Goal: Transaction & Acquisition: Book appointment/travel/reservation

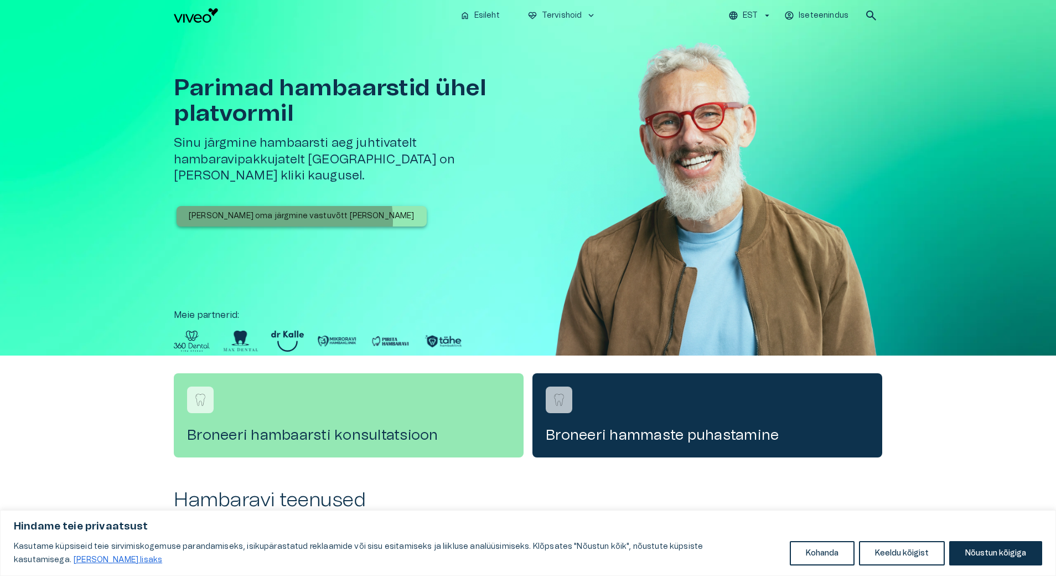
click at [284, 210] on p "[PERSON_NAME] oma järgmine vastuvõtt [PERSON_NAME]" at bounding box center [302, 216] width 226 height 12
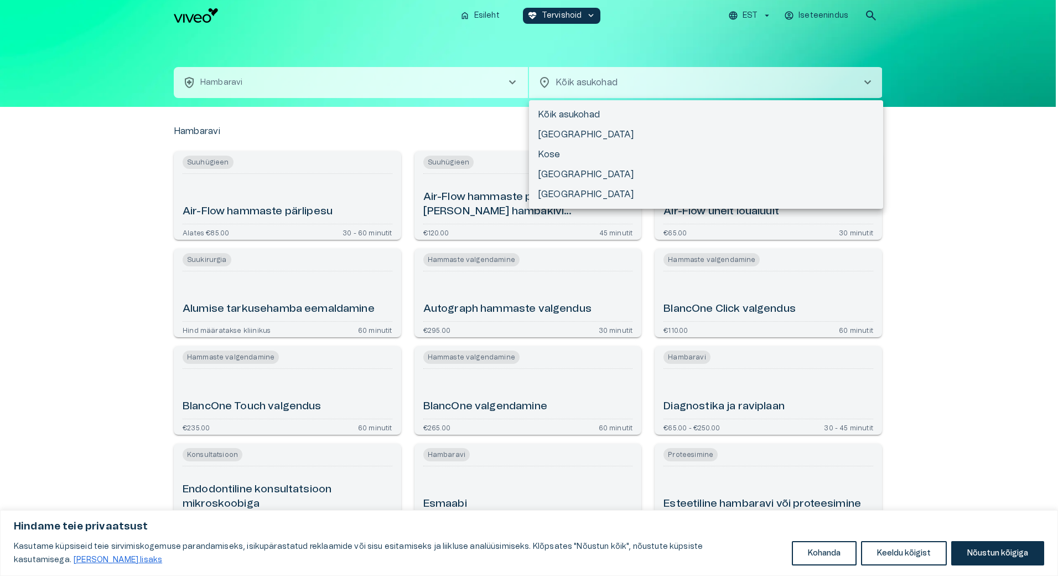
click at [623, 70] on body "Hindame teie privaatsust Kasutame küpsiseid teie sirvimiskogemuse parandamiseks…" at bounding box center [529, 288] width 1058 height 576
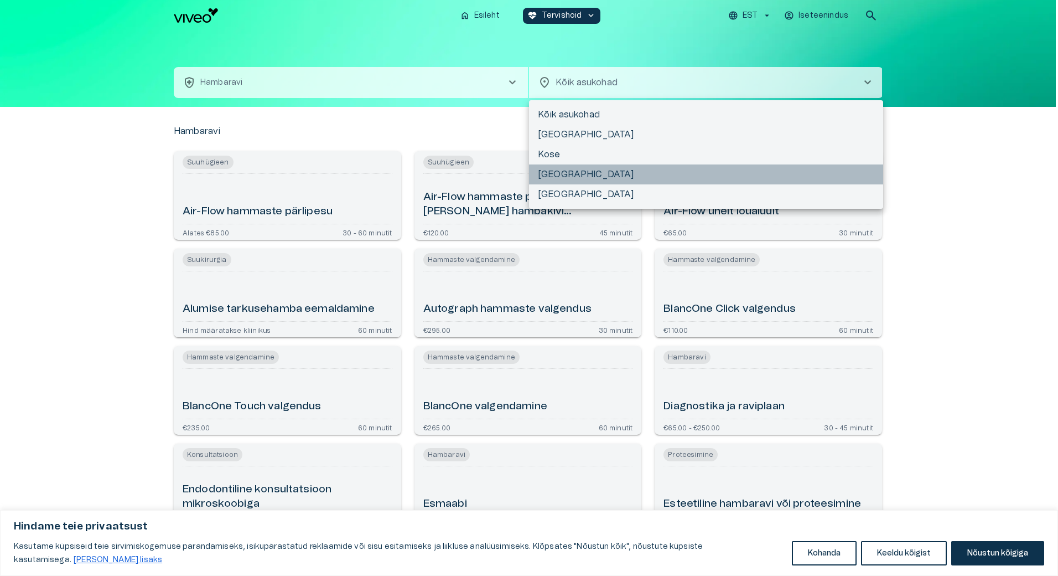
click at [555, 174] on li "[GEOGRAPHIC_DATA]" at bounding box center [706, 174] width 354 height 20
type input "**********"
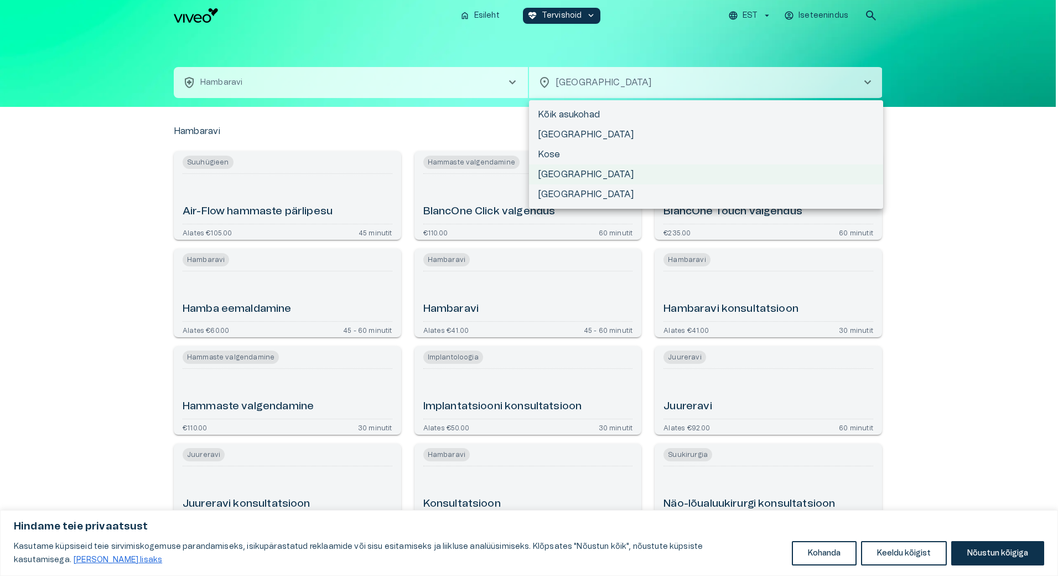
click at [668, 86] on body "Hindame teie privaatsust Kasutame küpsiseid teie sirvimiskogemuse parandamiseks…" at bounding box center [529, 288] width 1058 height 576
click at [577, 195] on li "[GEOGRAPHIC_DATA]" at bounding box center [706, 194] width 354 height 20
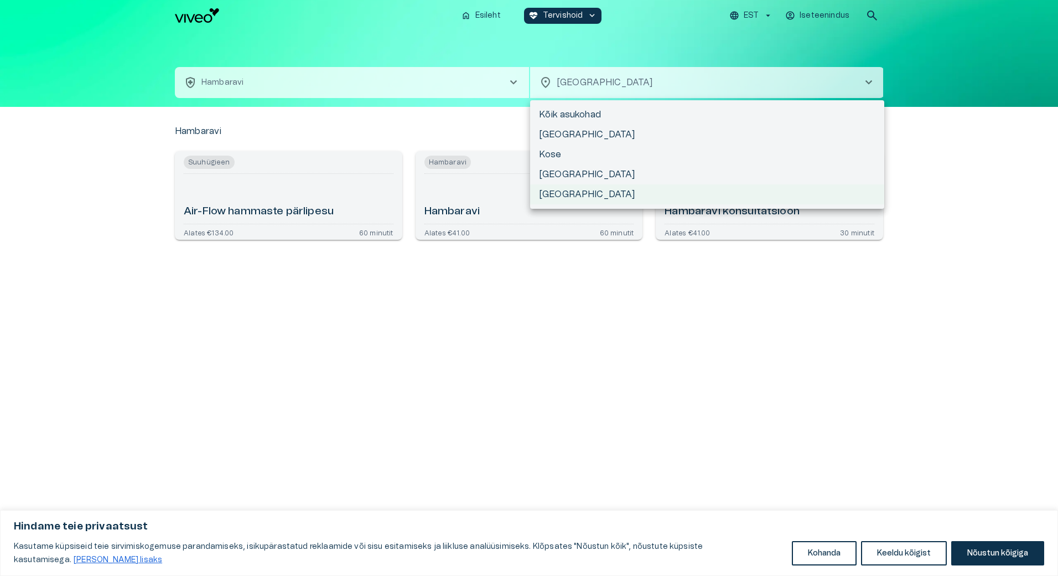
click at [595, 85] on body "Hindame teie privaatsust Kasutame küpsiseid teie sirvimiskogemuse parandamiseks…" at bounding box center [529, 288] width 1058 height 576
click at [557, 170] on li "[GEOGRAPHIC_DATA]" at bounding box center [707, 174] width 354 height 20
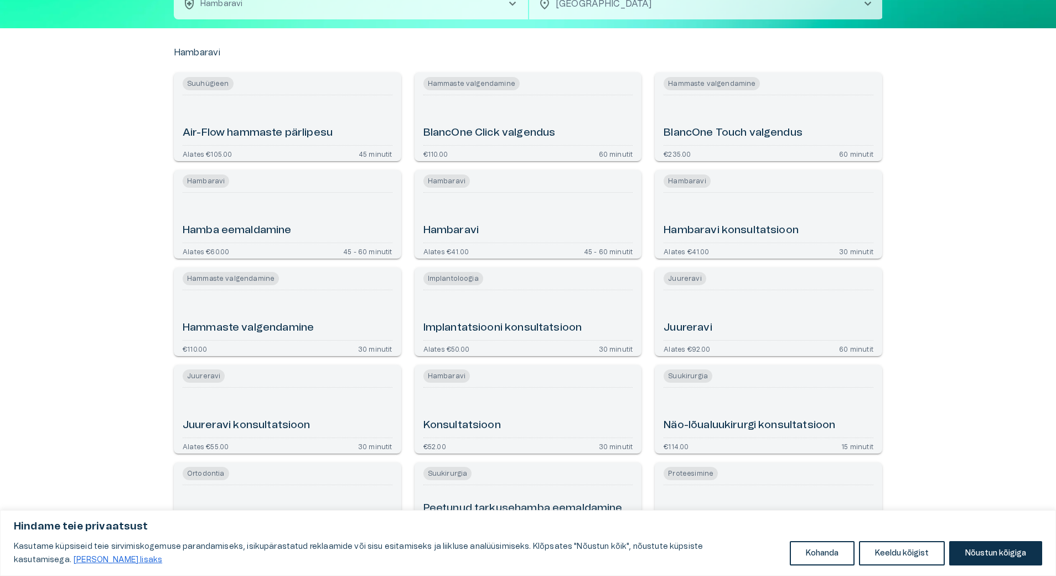
scroll to position [66, 0]
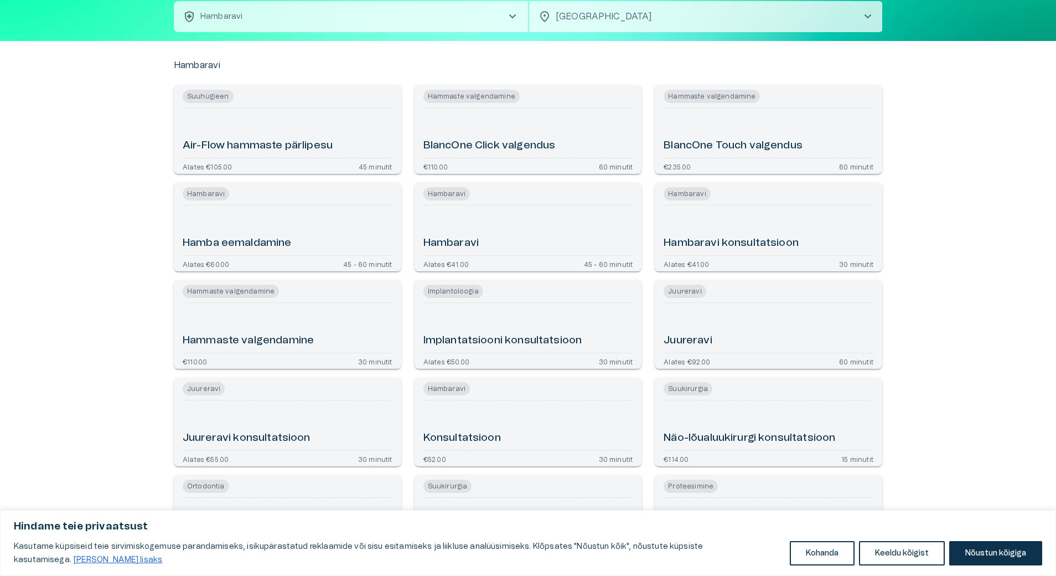
click at [710, 338] on h6 "Juureravi" at bounding box center [688, 340] width 48 height 15
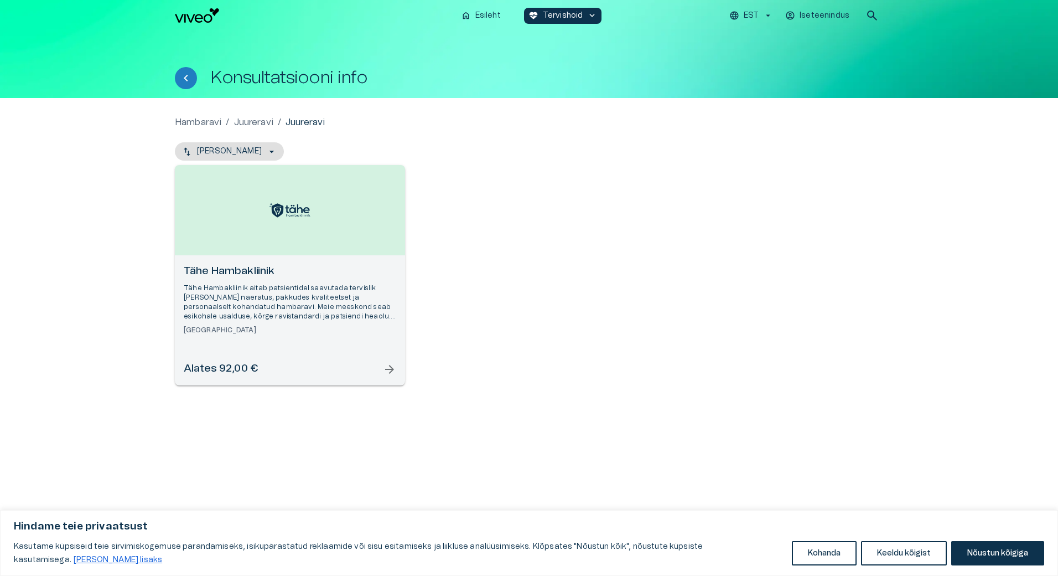
click at [378, 375] on div "Alates 92,00 € arrow_forward" at bounding box center [290, 368] width 213 height 15
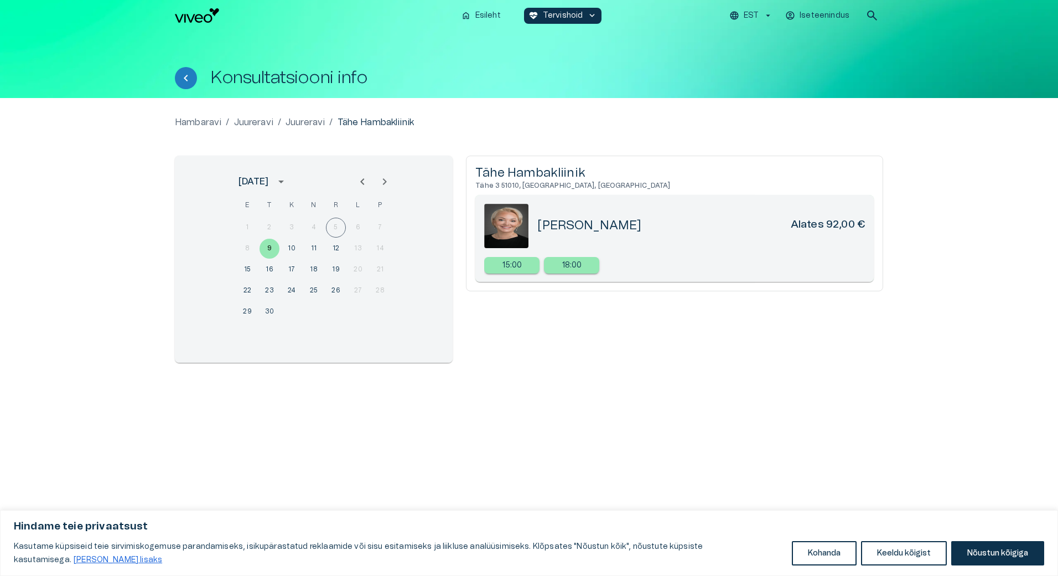
drag, startPoint x: 640, startPoint y: 224, endPoint x: 553, endPoint y: 223, distance: 87.4
click at [553, 223] on h5 "[PERSON_NAME]" at bounding box center [589, 225] width 104 height 16
drag, startPoint x: 553, startPoint y: 223, endPoint x: 563, endPoint y: 223, distance: 10.5
copy h5 "[PERSON_NAME]"
click at [806, 223] on h6 "Alates 92,00 €" at bounding box center [828, 225] width 74 height 16
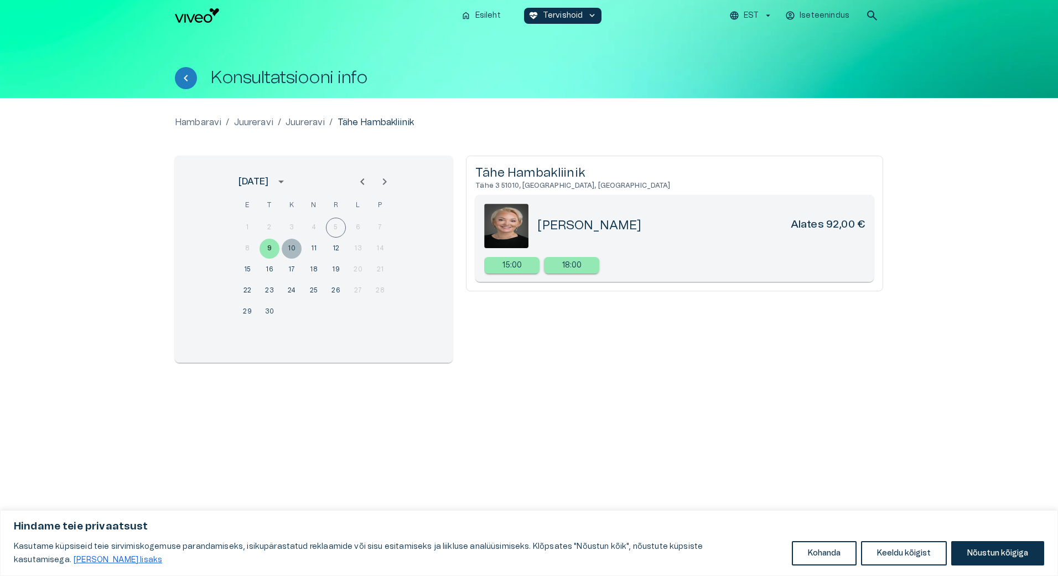
click at [296, 248] on button "10" at bounding box center [292, 249] width 20 height 20
click at [312, 247] on button "11" at bounding box center [314, 249] width 20 height 20
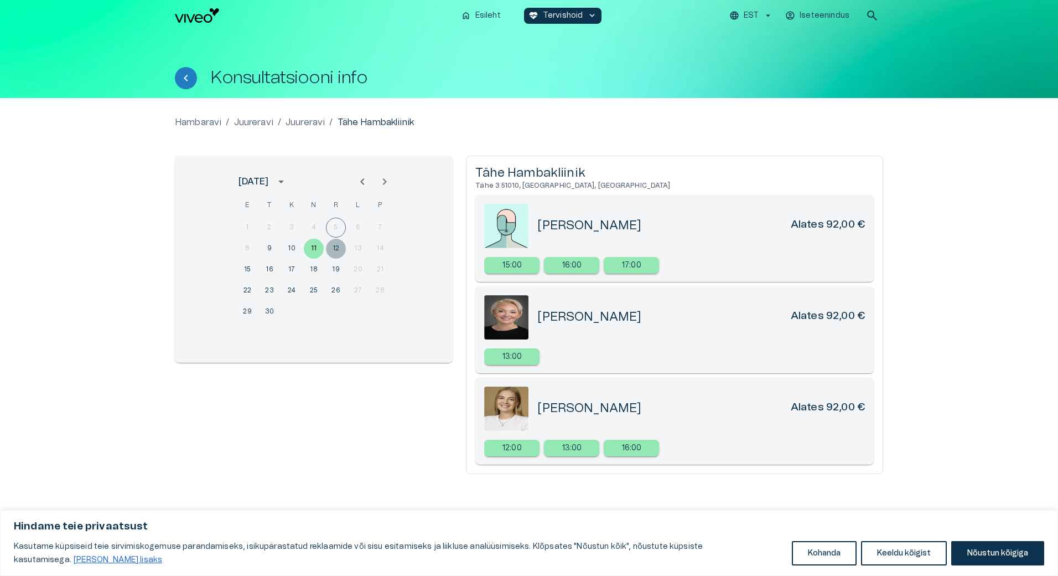
click at [338, 249] on button "12" at bounding box center [336, 249] width 20 height 20
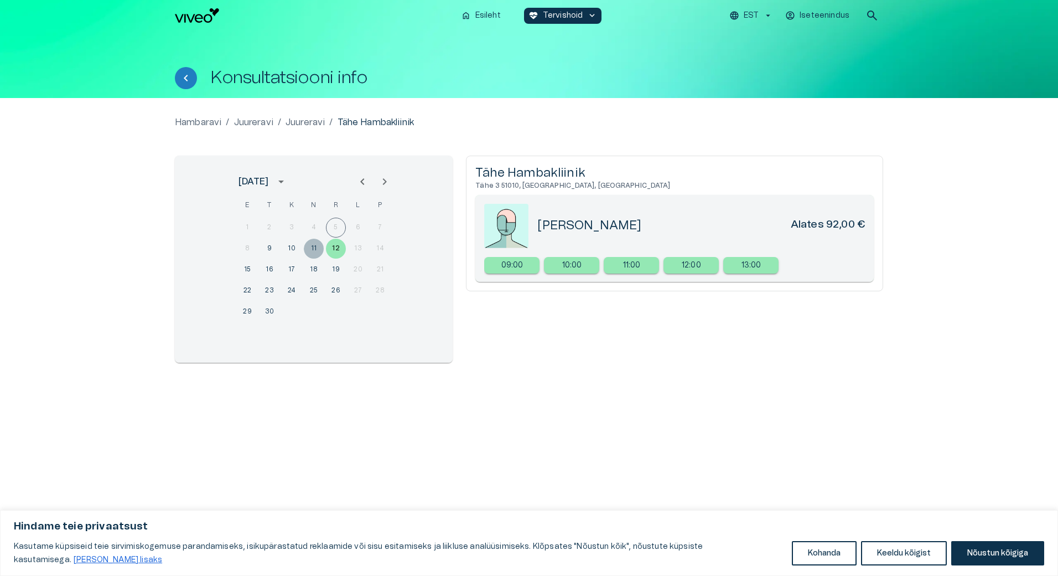
click at [318, 249] on button "11" at bounding box center [314, 249] width 20 height 20
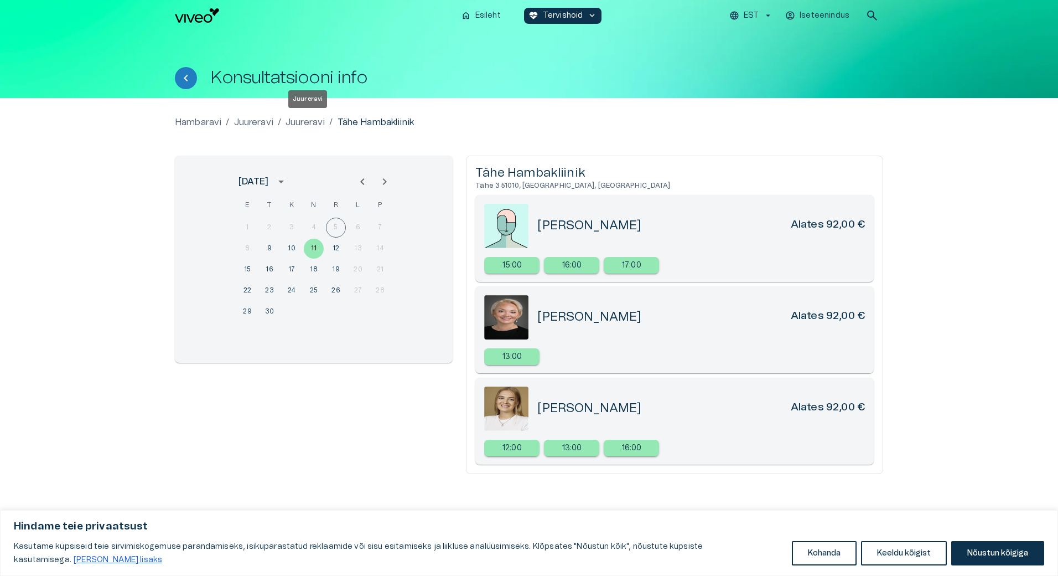
click at [313, 121] on p "Juureravi" at bounding box center [305, 122] width 39 height 13
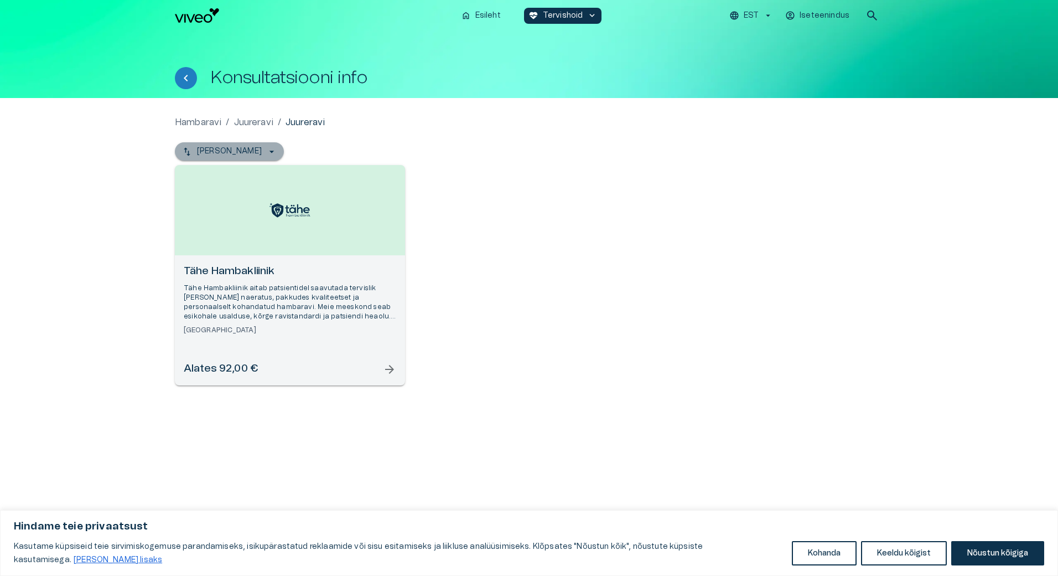
click at [251, 151] on button "[PERSON_NAME]" at bounding box center [229, 151] width 109 height 18
click at [251, 151] on p "[PERSON_NAME]" at bounding box center [229, 152] width 65 height 12
